Goal: Information Seeking & Learning: Learn about a topic

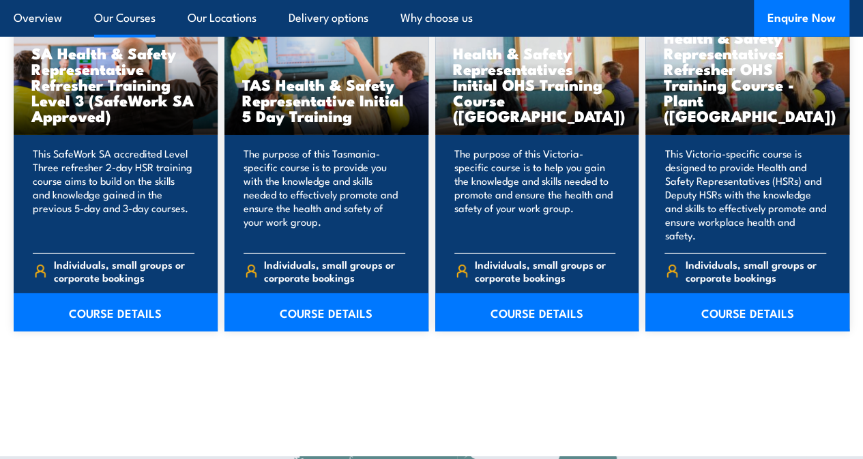
scroll to position [2071, 0]
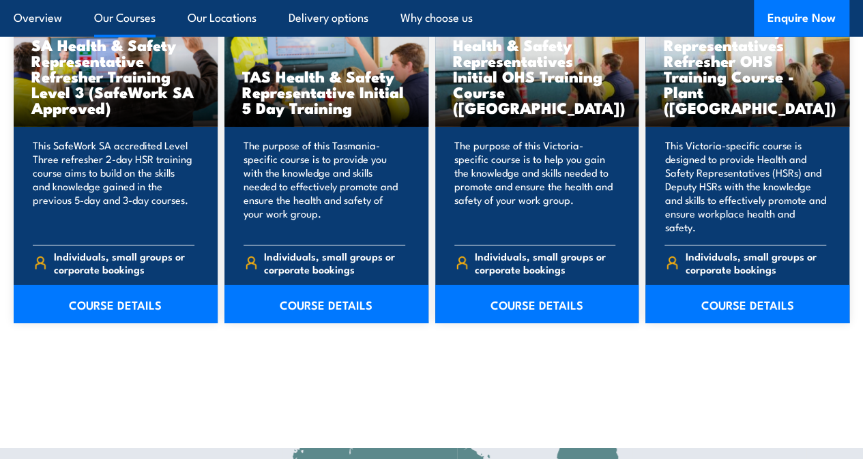
click at [548, 313] on link "COURSE DETAILS" at bounding box center [537, 304] width 204 height 38
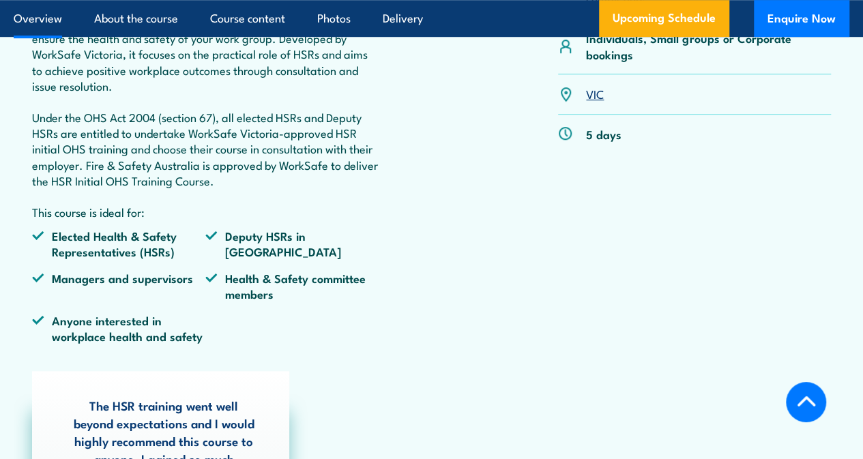
scroll to position [510, 0]
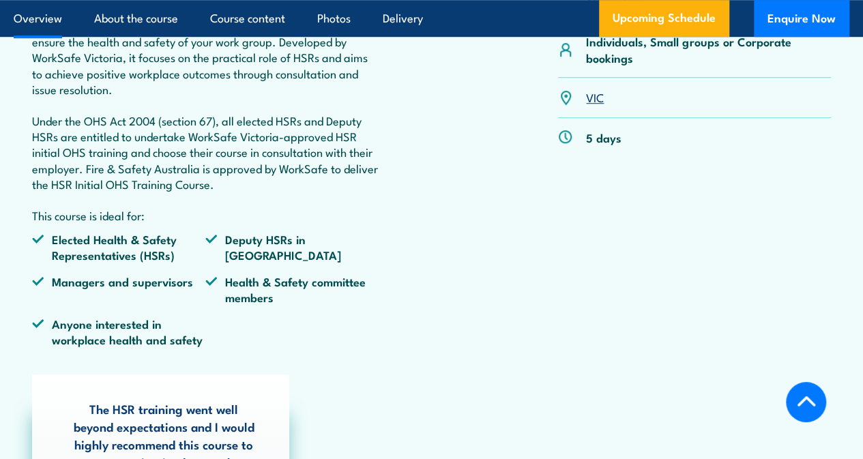
click at [662, 8] on link "Upcoming Schedule" at bounding box center [664, 18] width 130 height 37
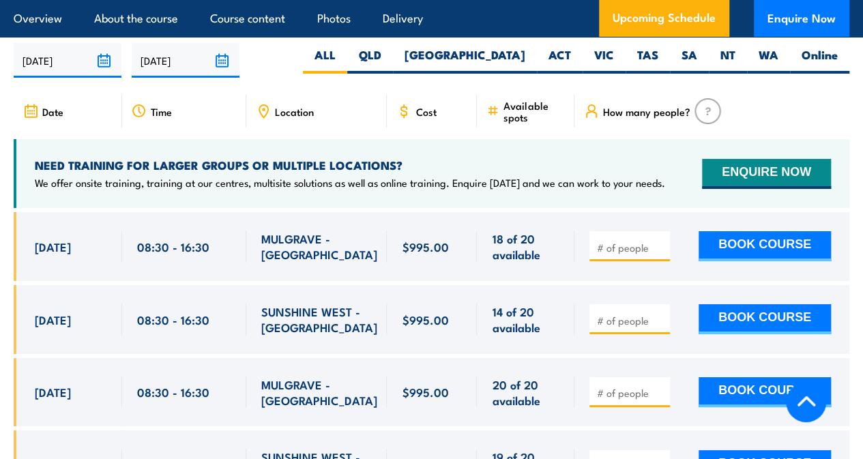
scroll to position [2611, 0]
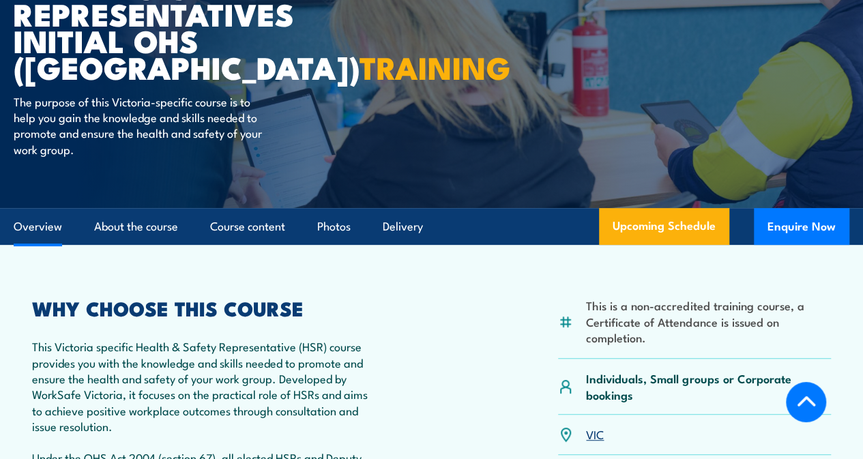
scroll to position [169, 0]
